Goal: Transaction & Acquisition: Purchase product/service

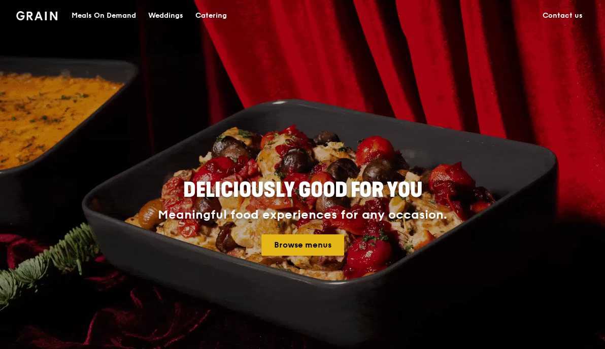
click at [300, 247] on link "Browse menus" at bounding box center [303, 245] width 83 height 21
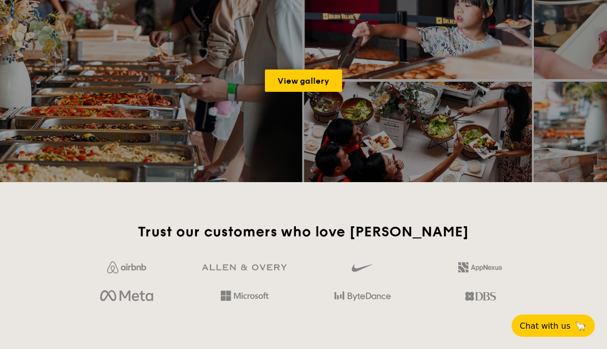
scroll to position [1618, 0]
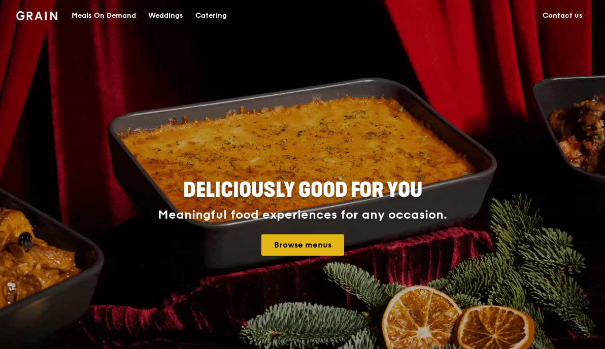
click at [312, 244] on link "Browse menus" at bounding box center [303, 245] width 83 height 21
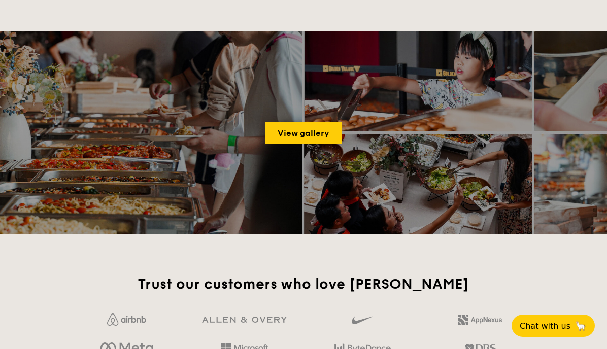
scroll to position [1925, 0]
